Goal: Task Accomplishment & Management: Manage account settings

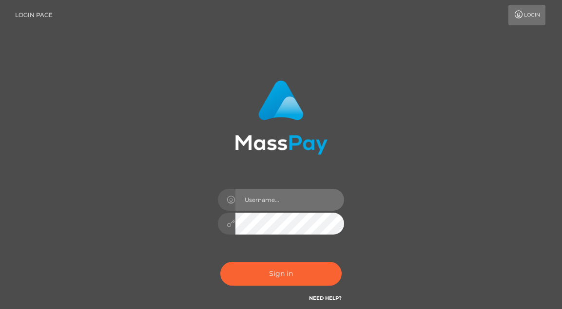
click at [275, 194] on input "text" at bounding box center [289, 200] width 109 height 22
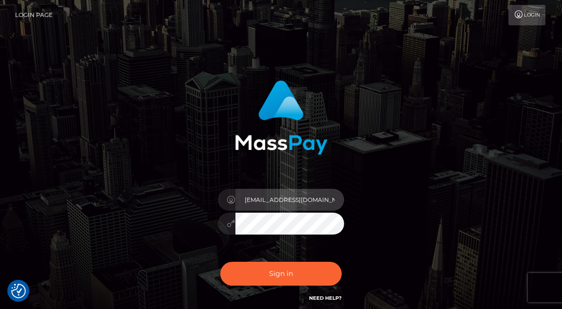
type input "[EMAIL_ADDRESS][DOMAIN_NAME]"
click at [401, 145] on div "[EMAIL_ADDRESS][DOMAIN_NAME]" at bounding box center [281, 197] width 468 height 248
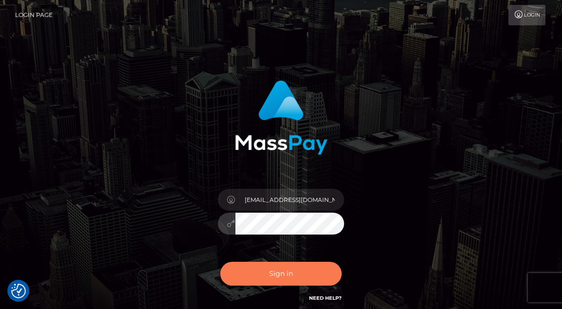
click at [301, 280] on button "Sign in" at bounding box center [281, 274] width 122 height 24
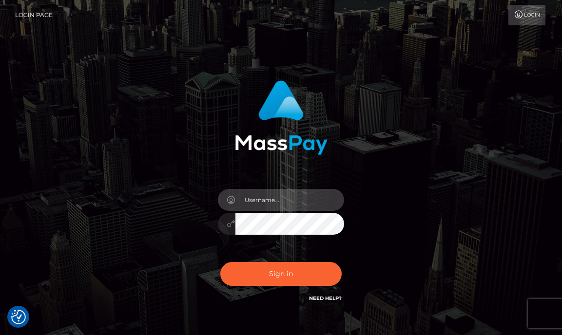
click at [276, 207] on input "text" at bounding box center [289, 200] width 109 height 22
type input "cruelxmistress@outlook.com"
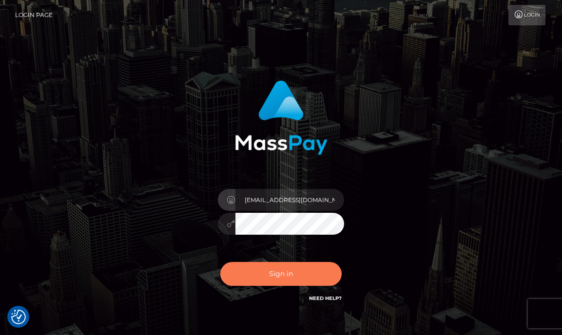
click at [250, 276] on button "Sign in" at bounding box center [281, 274] width 122 height 24
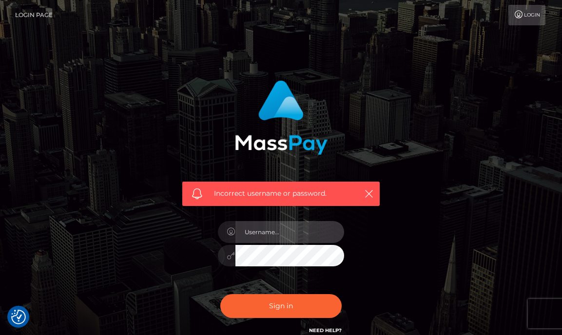
click at [271, 239] on input "text" at bounding box center [289, 232] width 109 height 22
type input "cruelxmistress@outlook.com"
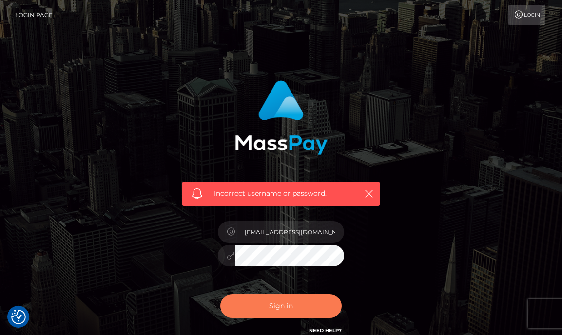
click at [278, 305] on button "Sign in" at bounding box center [281, 306] width 122 height 24
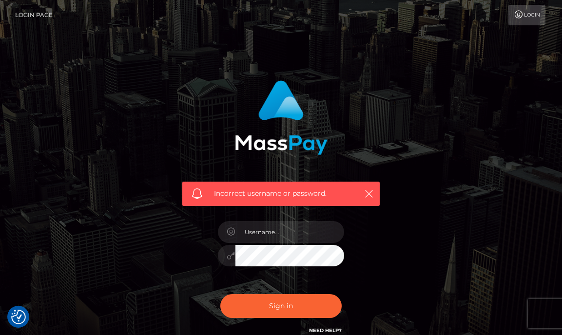
click at [524, 22] on link "Login" at bounding box center [526, 15] width 37 height 20
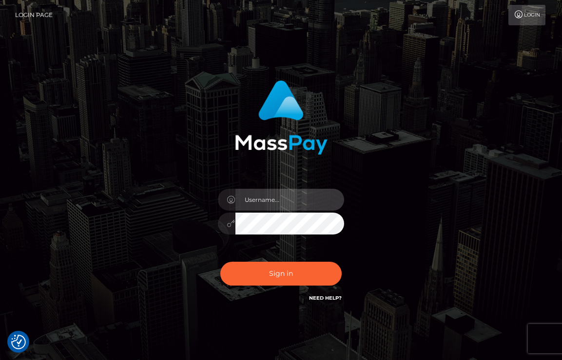
click at [284, 200] on input "text" at bounding box center [289, 200] width 109 height 22
type input "c"
type input "cruelxmistress@outlook.com"
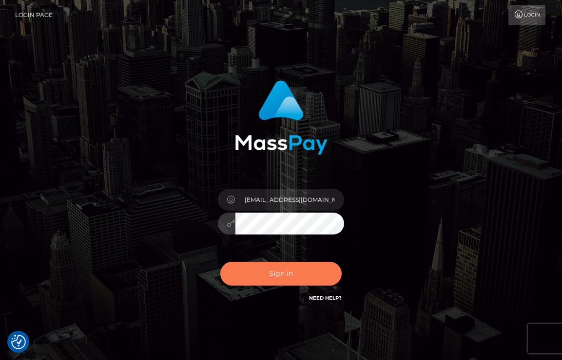
click at [294, 272] on button "Sign in" at bounding box center [281, 274] width 122 height 24
